Goal: Task Accomplishment & Management: Manage account settings

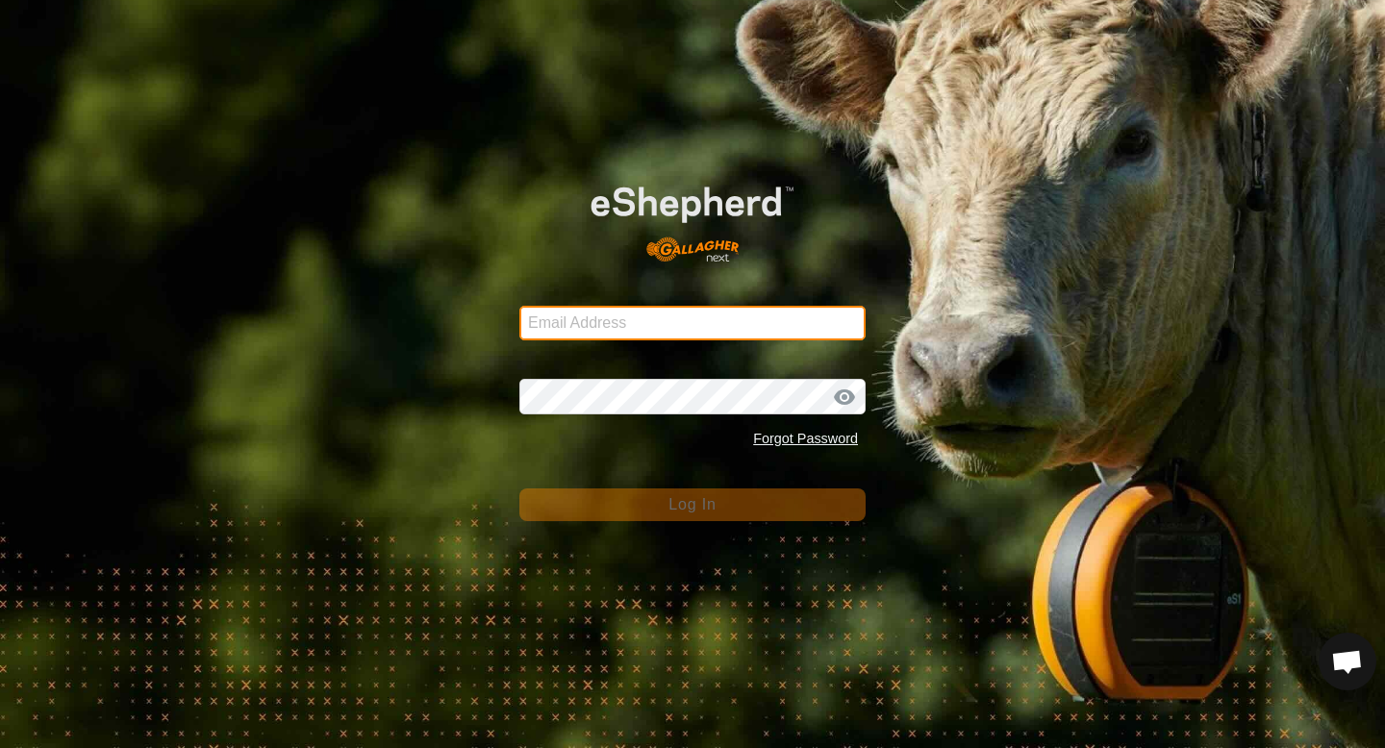
click at [684, 328] on input "Email Address" at bounding box center [692, 323] width 346 height 35
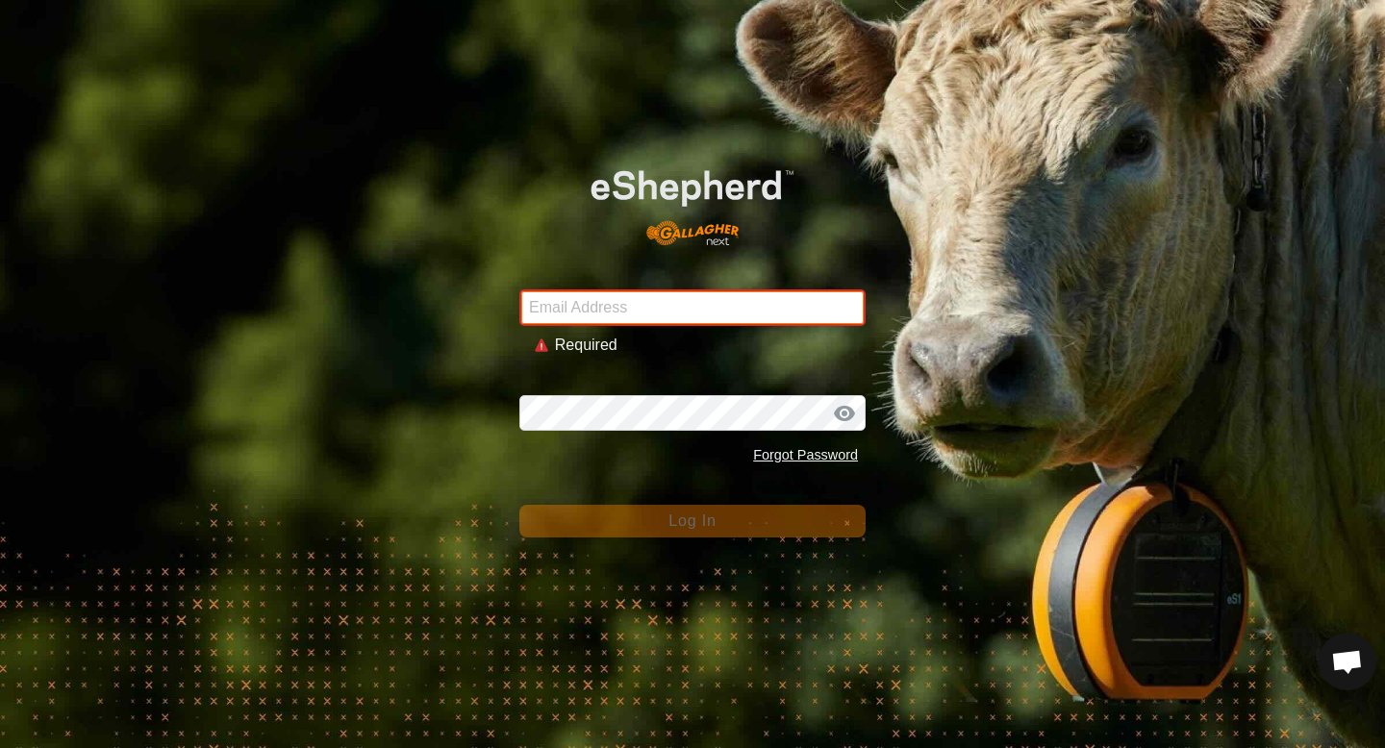
type input "[EMAIL_ADDRESS][DOMAIN_NAME]"
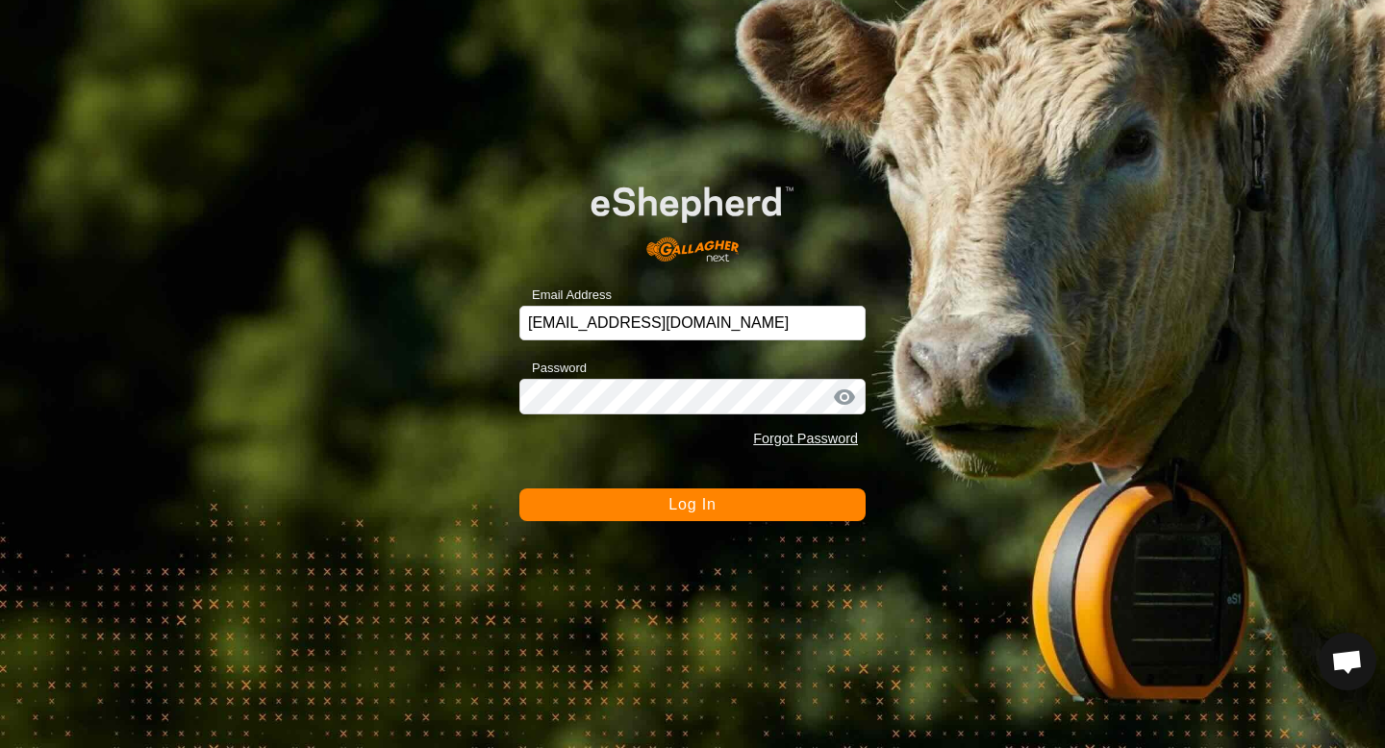
click at [741, 518] on button "Log In" at bounding box center [692, 505] width 346 height 33
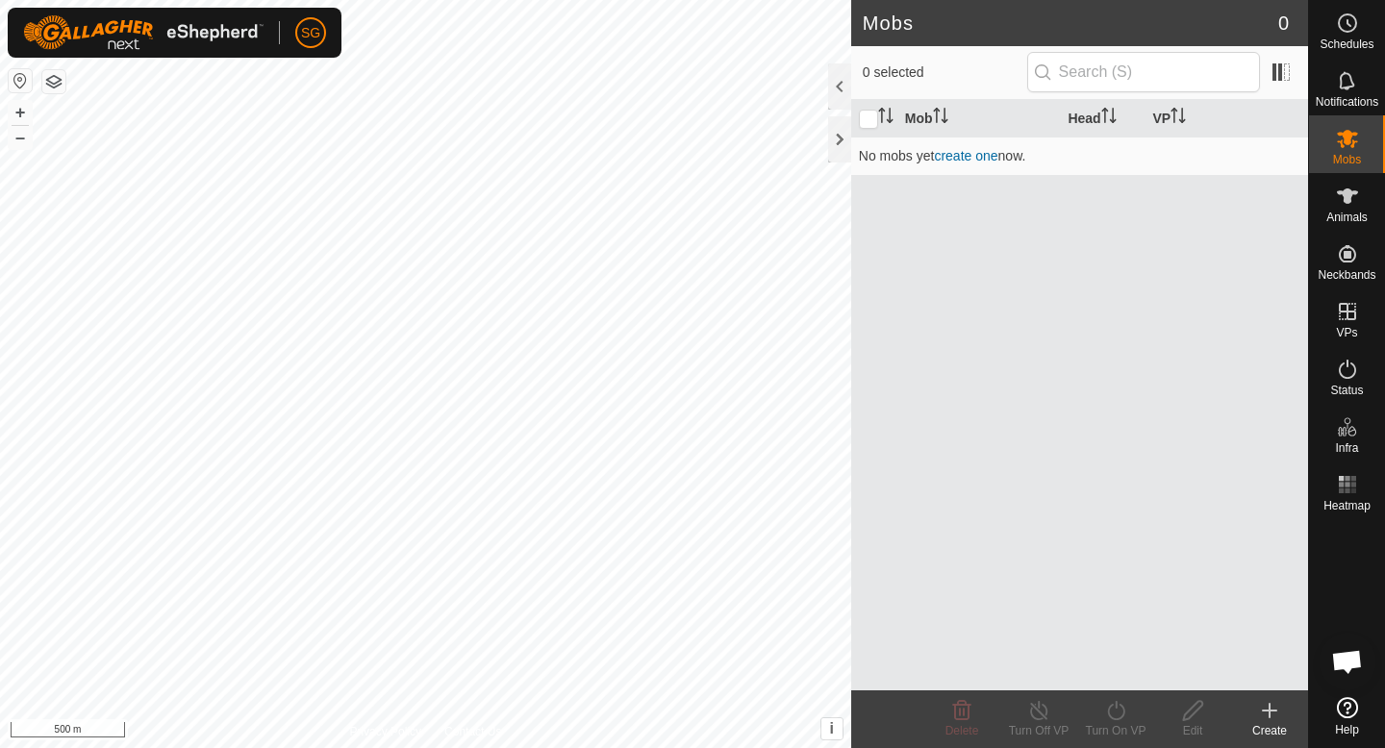
click at [69, 0] on html "SG Schedules Notifications Mobs Animals Neckbands VPs Status Infra Heatmap Help…" at bounding box center [692, 374] width 1385 height 748
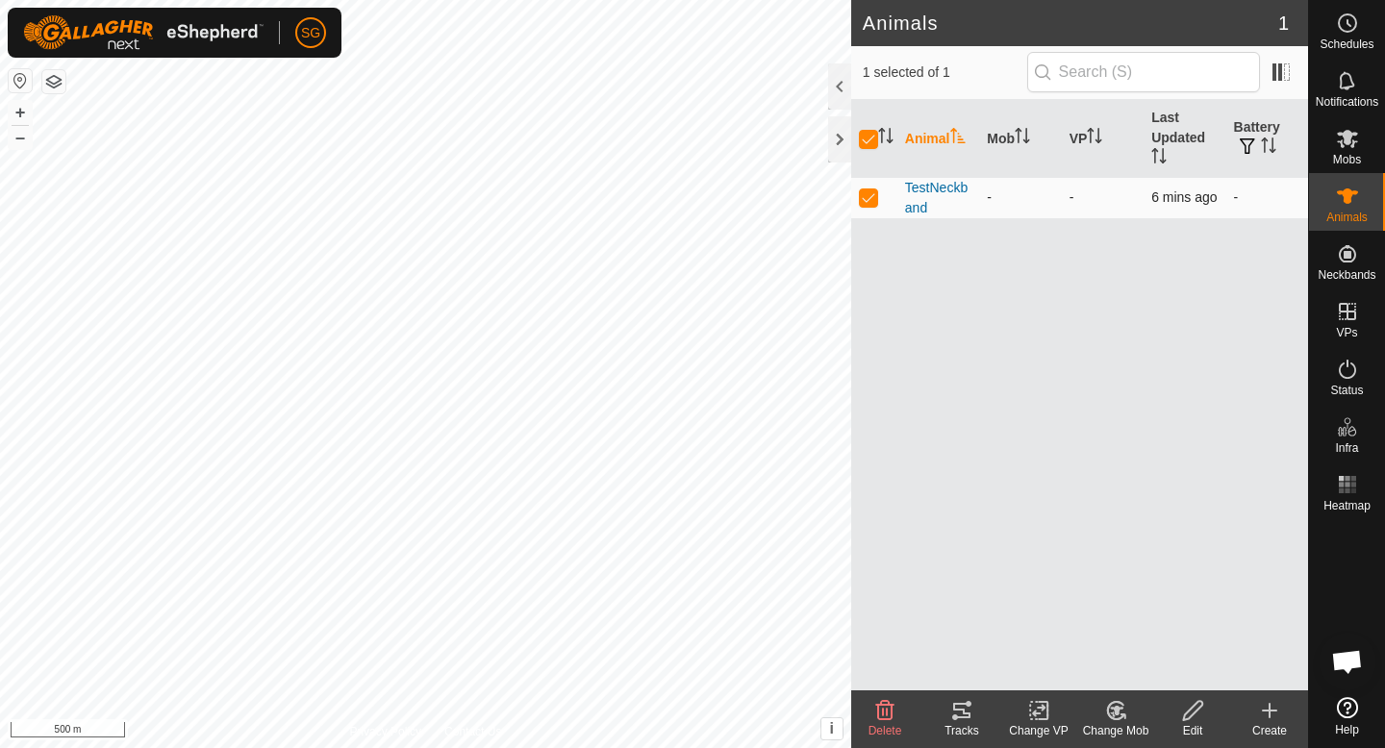
click at [872, 191] on p-checkbox at bounding box center [868, 196] width 19 height 15
checkbox input "false"
click at [842, 141] on div at bounding box center [839, 139] width 23 height 46
